Goal: Information Seeking & Learning: Compare options

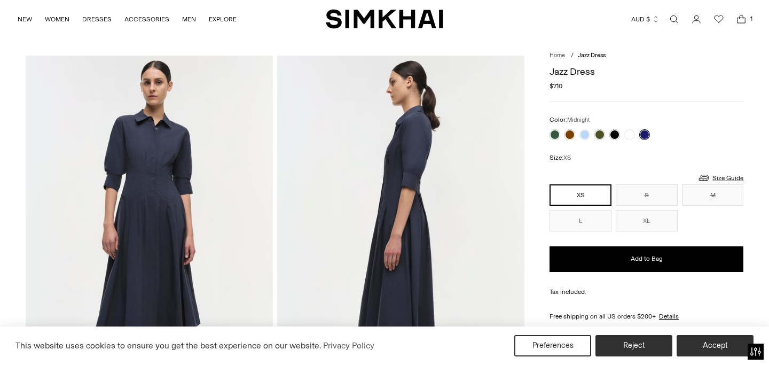
scroll to position [7, 0]
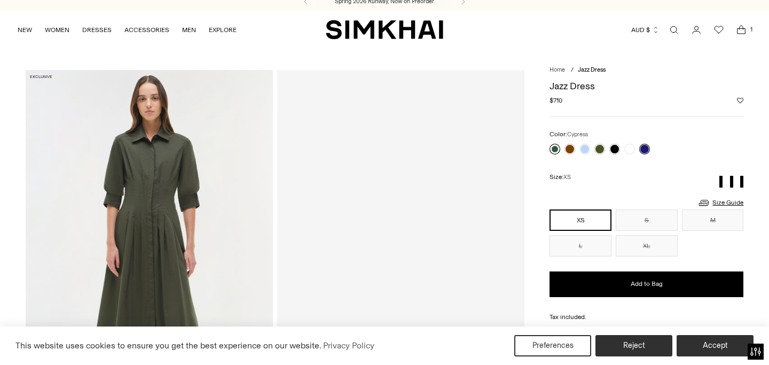
click at [553, 149] on link at bounding box center [554, 149] width 11 height 11
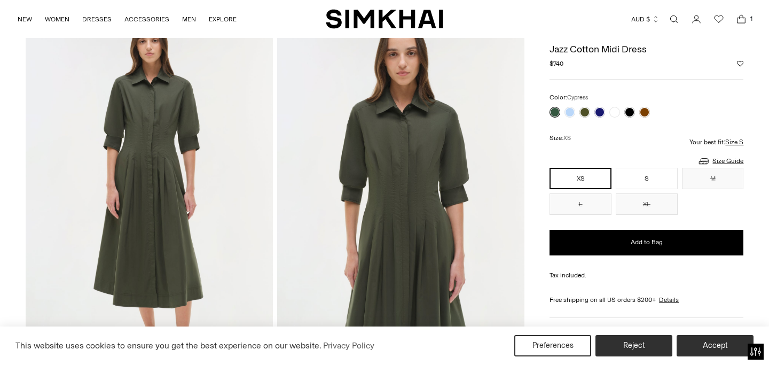
scroll to position [63, 0]
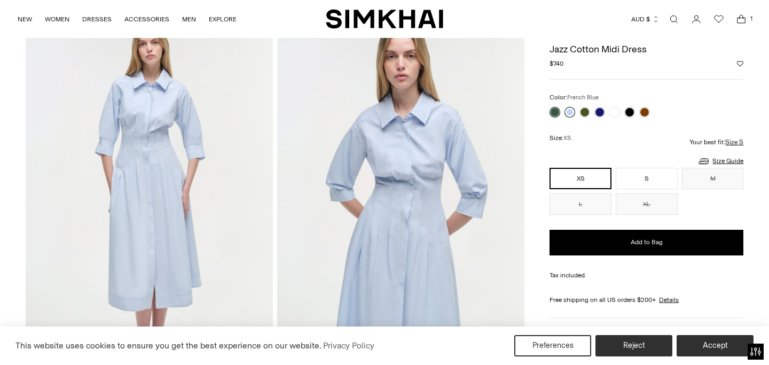
click at [569, 113] on link at bounding box center [569, 112] width 11 height 11
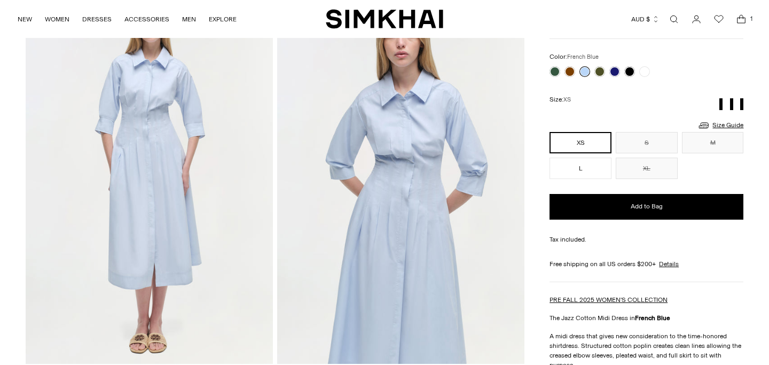
scroll to position [74, 0]
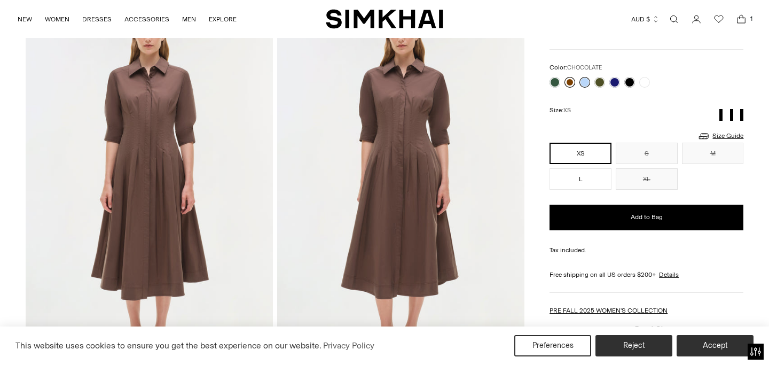
click at [569, 83] on link at bounding box center [569, 82] width 11 height 11
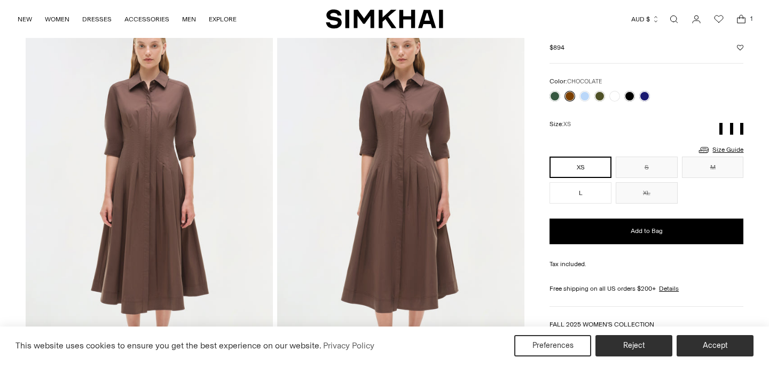
scroll to position [67, 0]
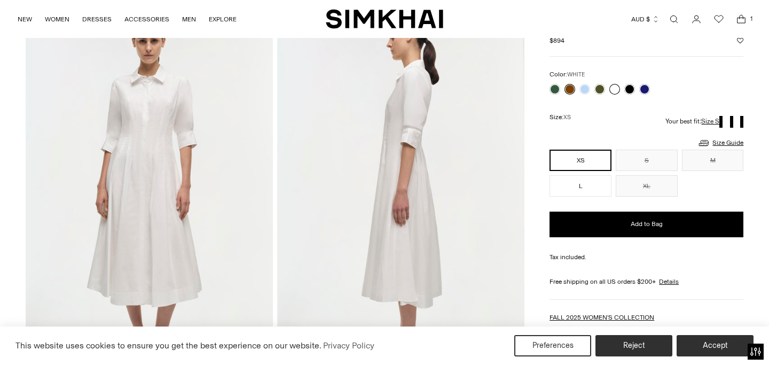
click at [615, 90] on link at bounding box center [614, 89] width 11 height 11
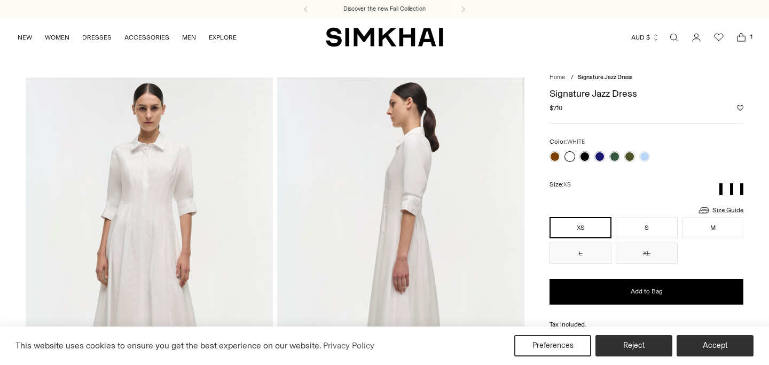
scroll to position [12, 0]
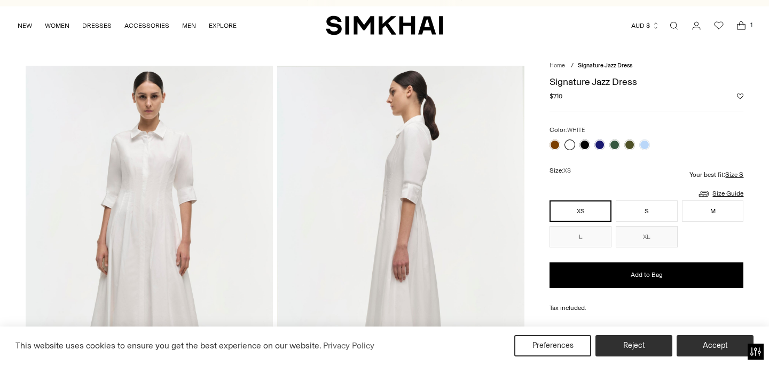
click at [741, 28] on icon "Open cart modal" at bounding box center [740, 25] width 15 height 11
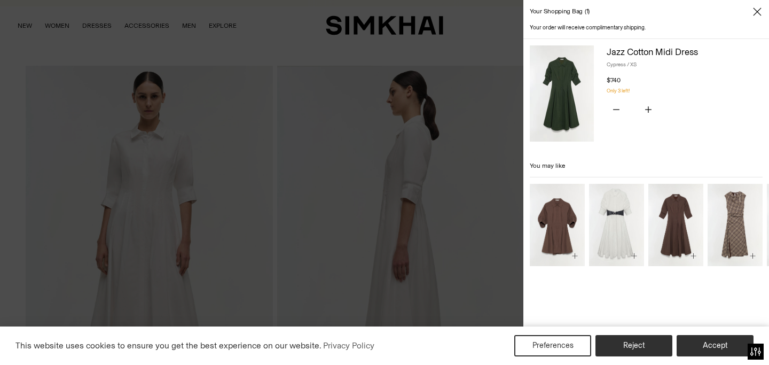
click at [476, 127] on div at bounding box center [384, 182] width 769 height 365
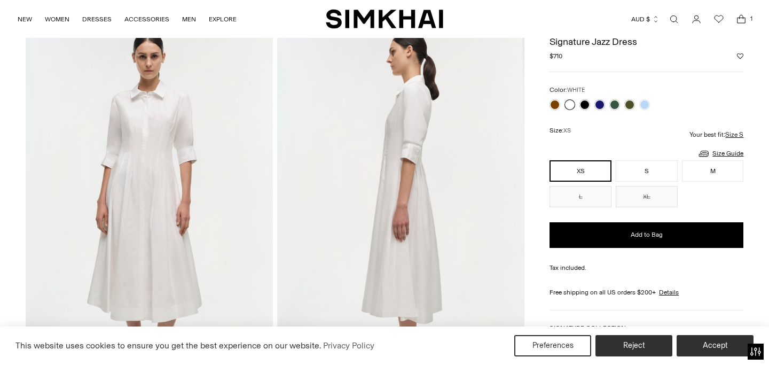
scroll to position [0, 0]
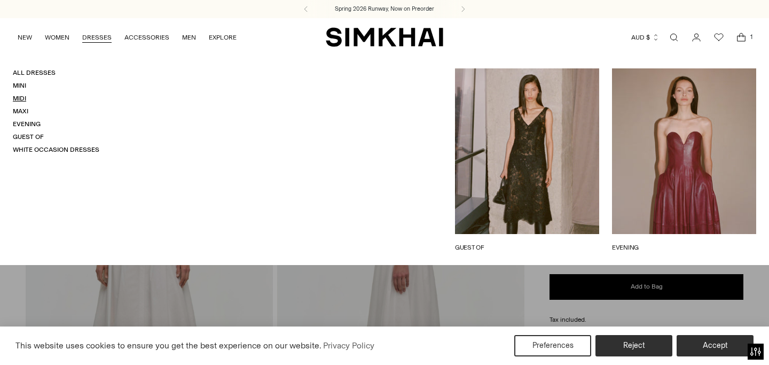
click at [18, 99] on link "Midi" at bounding box center [19, 97] width 13 height 7
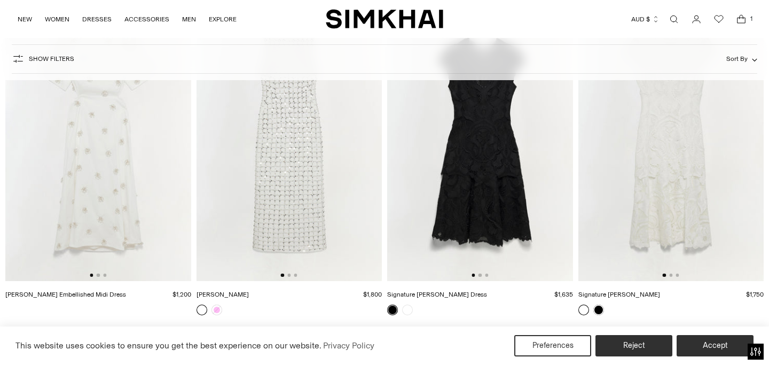
scroll to position [4473, 0]
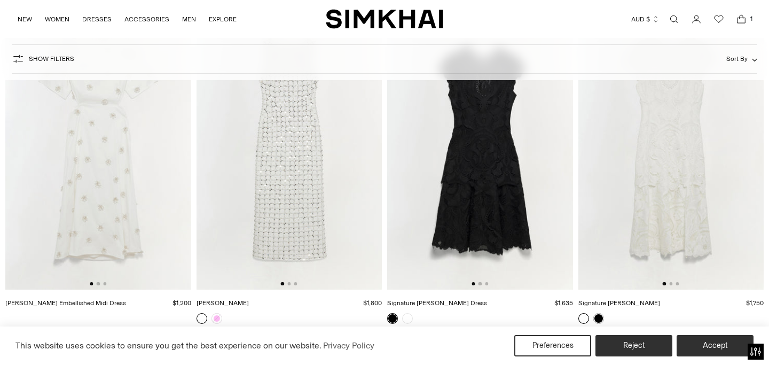
click at [479, 194] on img at bounding box center [480, 150] width 186 height 278
